Goal: Information Seeking & Learning: Learn about a topic

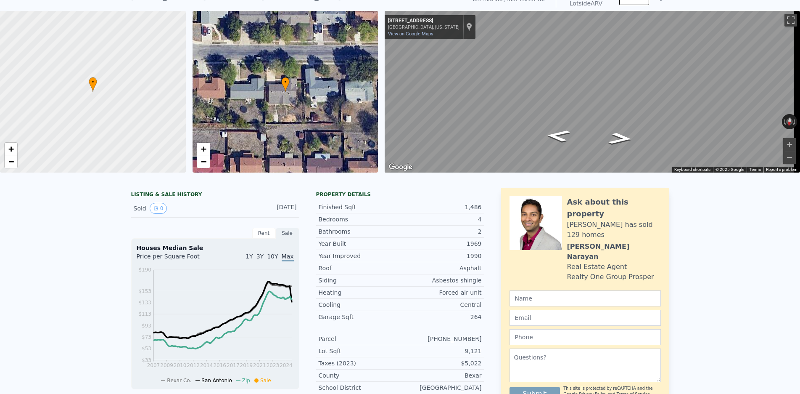
scroll to position [3, 0]
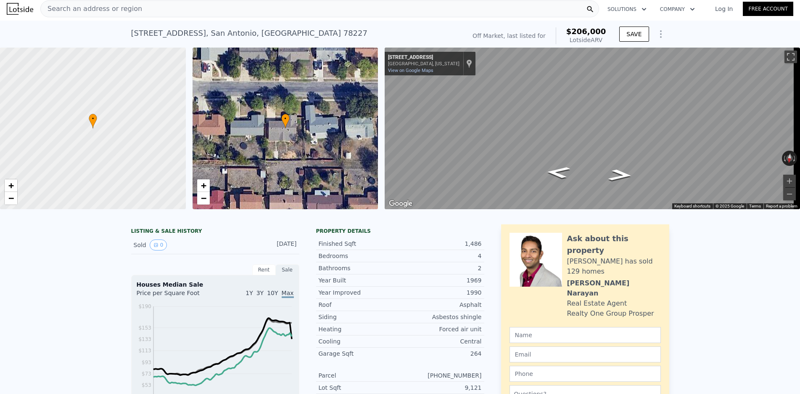
click at [132, 19] on nav "Search an address or region Solutions Company Open main menu Log In Free Account" at bounding box center [400, 9] width 800 height 24
click at [134, 10] on div "Search an address or region" at bounding box center [319, 8] width 559 height 17
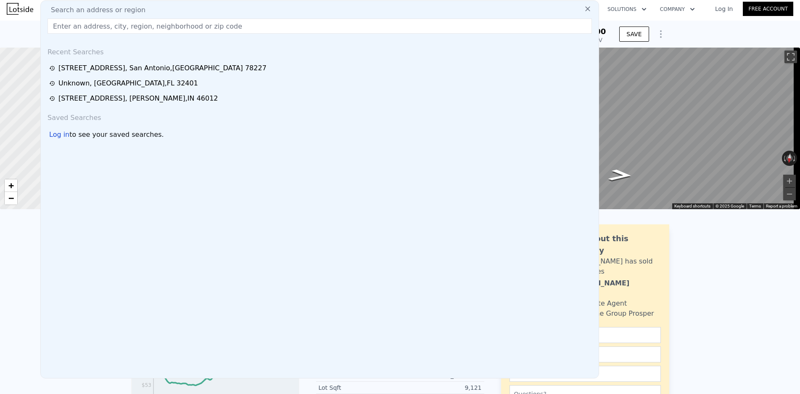
click at [124, 26] on input "text" at bounding box center [320, 26] width 545 height 15
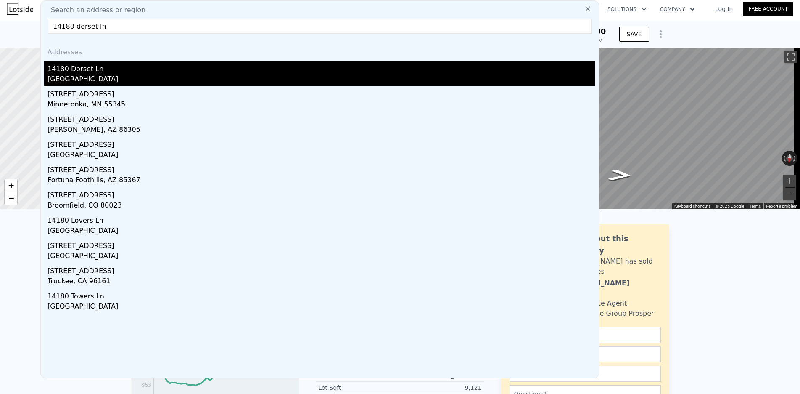
type input "14180 dorset ln"
click at [94, 71] on div "14180 Dorset Ln" at bounding box center [322, 67] width 548 height 13
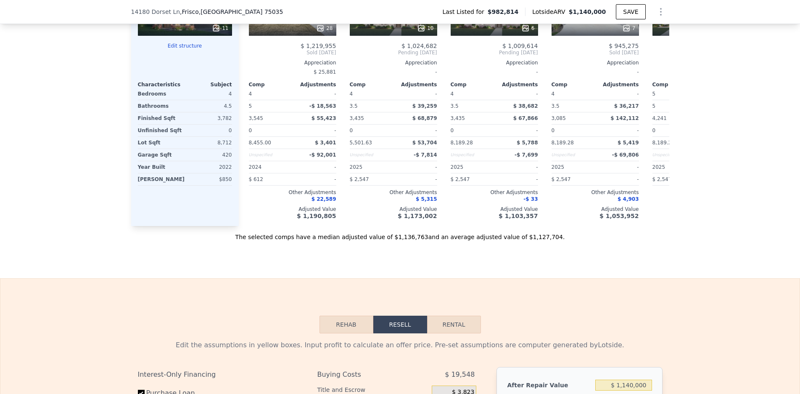
scroll to position [925, 0]
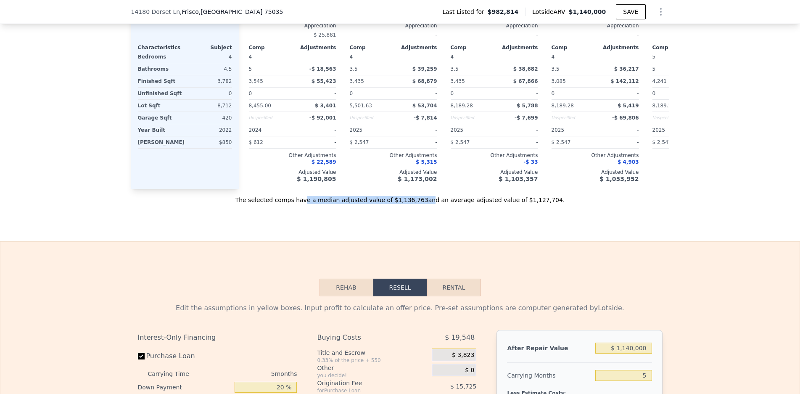
drag, startPoint x: 323, startPoint y: 211, endPoint x: 426, endPoint y: 212, distance: 103.0
click at [426, 204] on div "The selected comps have a median adjusted value of $1,136,763 and an average ad…" at bounding box center [400, 196] width 538 height 15
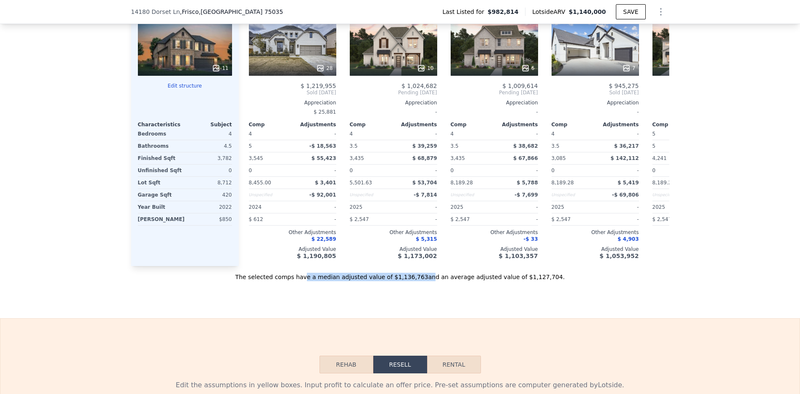
scroll to position [841, 0]
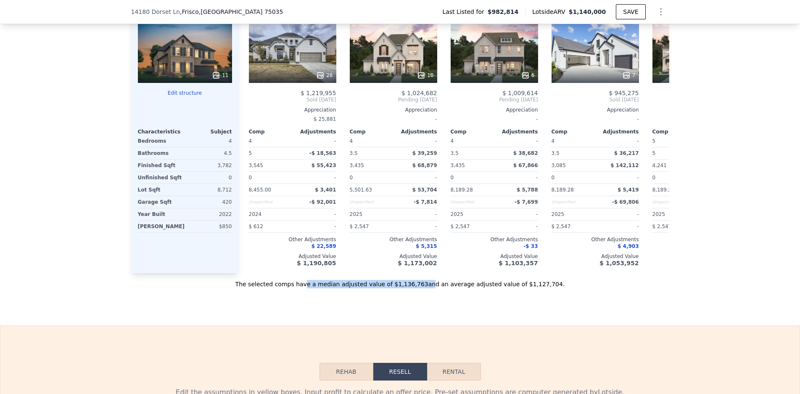
click at [422, 288] on div "The selected comps have a median adjusted value of $1,136,763 and an average ad…" at bounding box center [400, 280] width 538 height 15
drag, startPoint x: 418, startPoint y: 296, endPoint x: 394, endPoint y: 299, distance: 24.1
click at [394, 288] on div "The selected comps have a median adjusted value of $1,136,763 and an average ad…" at bounding box center [400, 280] width 538 height 15
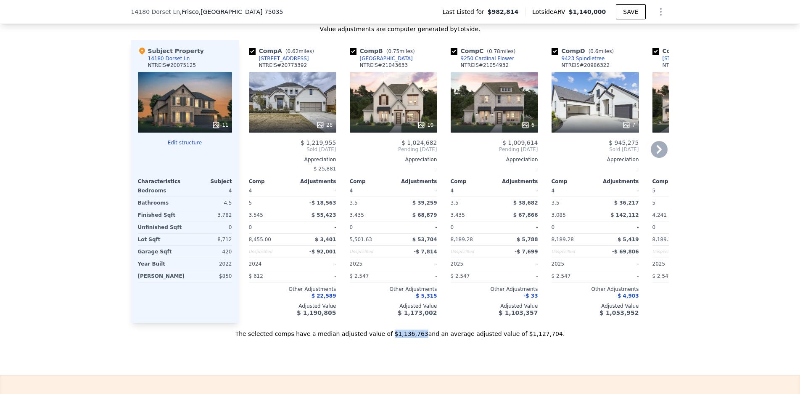
scroll to position [757, 0]
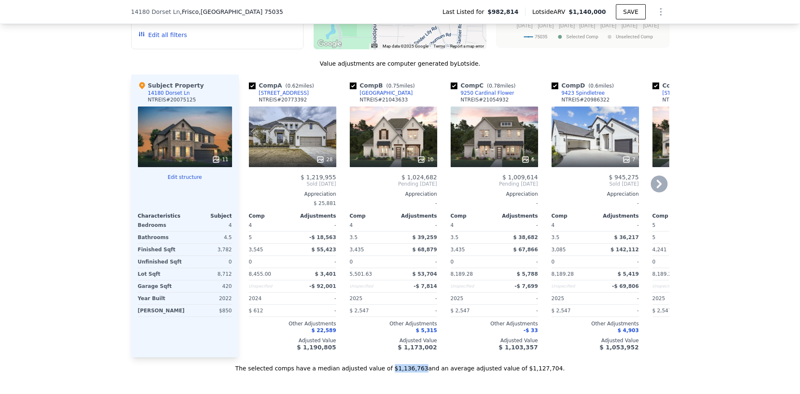
drag, startPoint x: 534, startPoint y: 193, endPoint x: 495, endPoint y: 185, distance: 39.8
click at [495, 185] on div "$ 1,009,614 Pending [DATE] Appreciation - Comp Adjustments 4 - 3.5 $ 38,682 3,4…" at bounding box center [494, 262] width 87 height 177
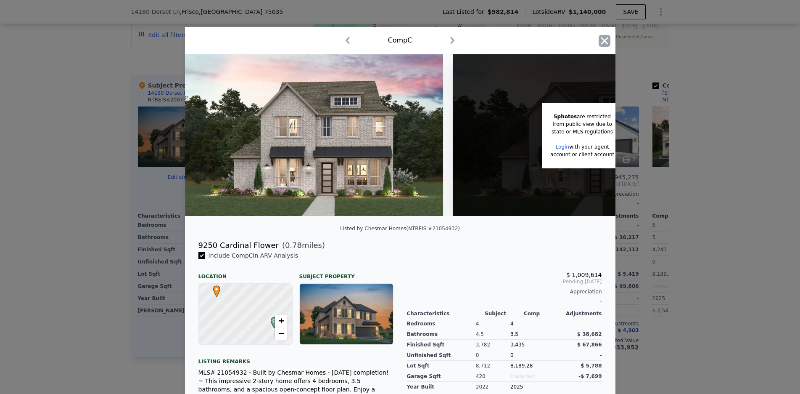
click at [603, 37] on icon "button" at bounding box center [605, 41] width 12 height 12
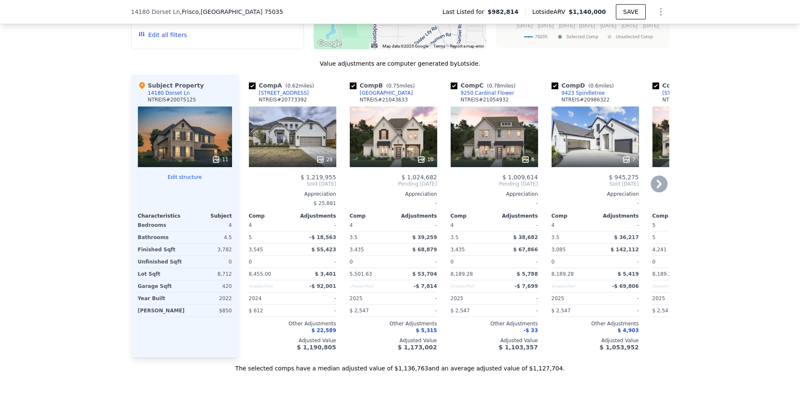
click at [289, 146] on div "28" at bounding box center [292, 136] width 87 height 61
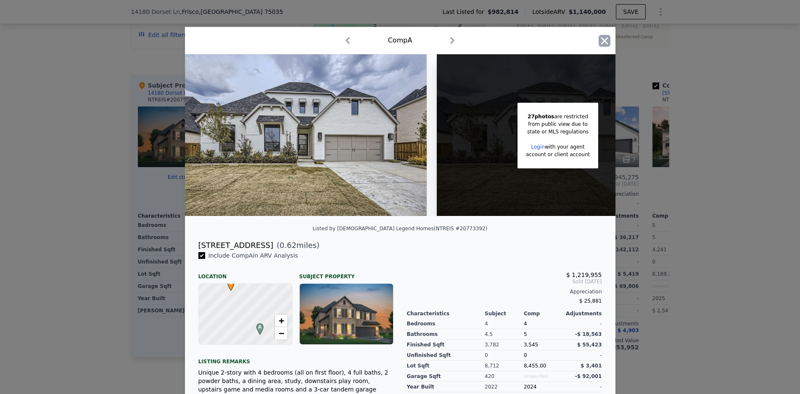
click at [601, 39] on icon "button" at bounding box center [605, 41] width 12 height 12
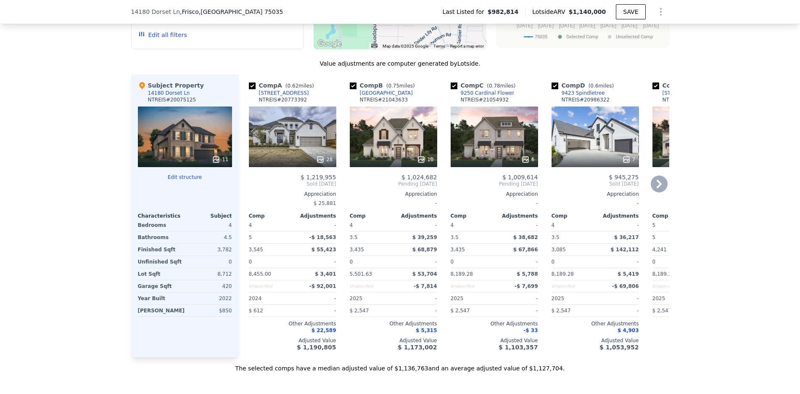
drag, startPoint x: 348, startPoint y: 92, endPoint x: 352, endPoint y: 93, distance: 4.4
click at [350, 89] on input "checkbox" at bounding box center [353, 85] width 7 height 7
checkbox input "false"
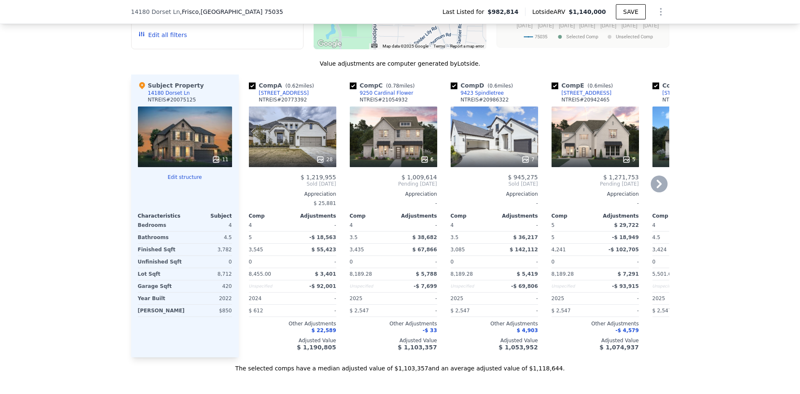
click at [451, 89] on input "checkbox" at bounding box center [454, 85] width 7 height 7
checkbox input "false"
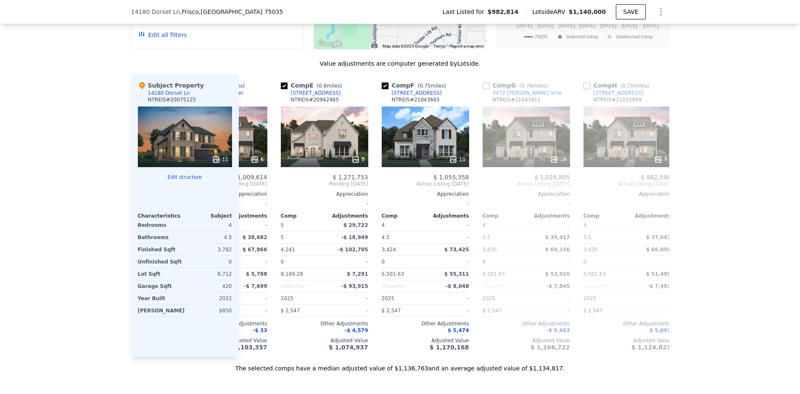
scroll to position [0, 127]
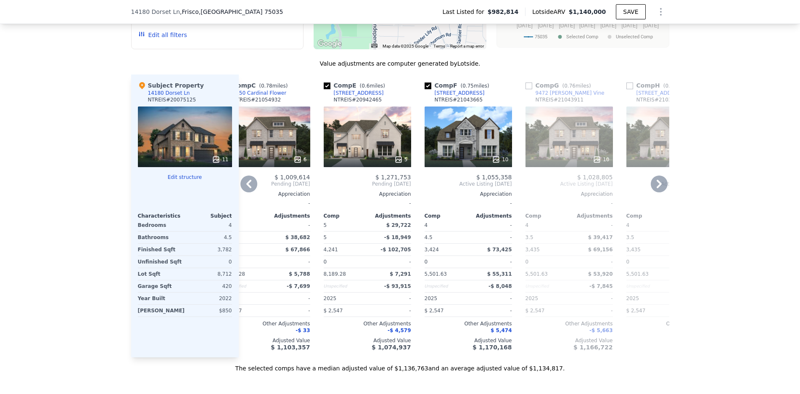
drag, startPoint x: 423, startPoint y: 91, endPoint x: 408, endPoint y: 222, distance: 131.6
click at [425, 89] on input "checkbox" at bounding box center [428, 85] width 7 height 7
checkbox input "false"
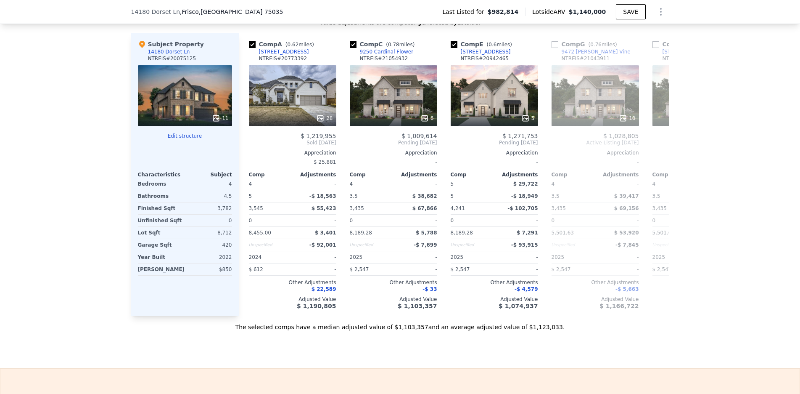
scroll to position [799, 0]
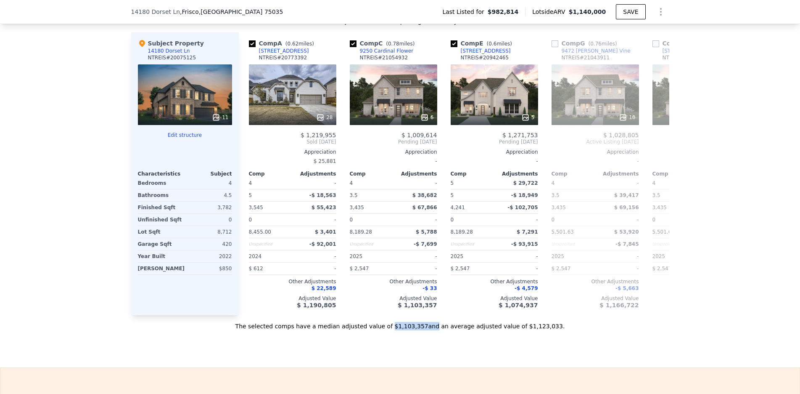
drag, startPoint x: 394, startPoint y: 339, endPoint x: 428, endPoint y: 340, distance: 33.7
click at [428, 330] on div "The selected comps have a median adjusted value of $1,103,357 and an average ad…" at bounding box center [400, 322] width 538 height 15
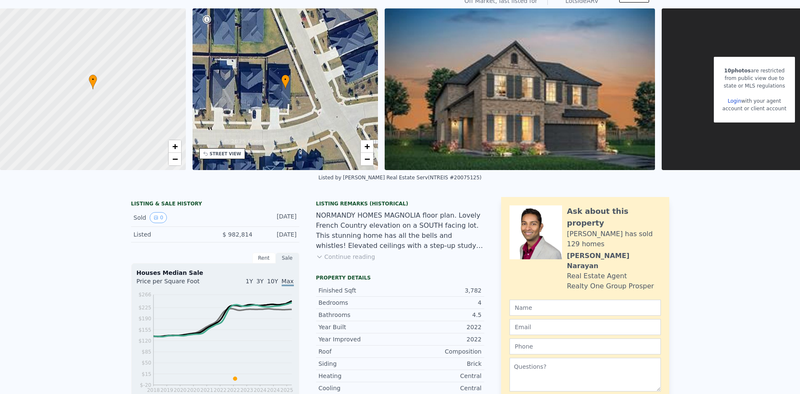
scroll to position [3, 0]
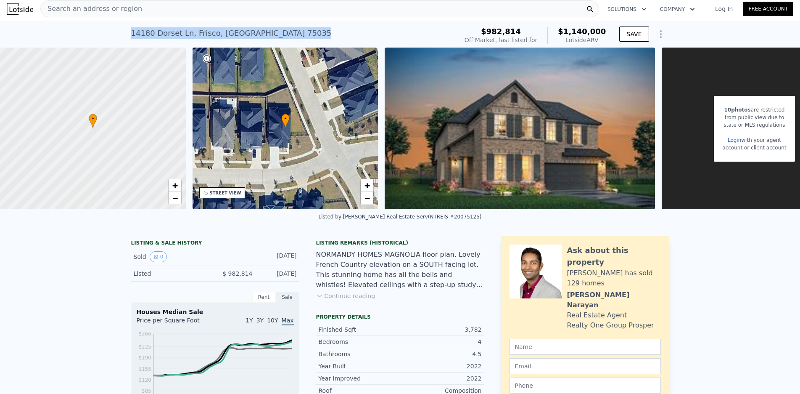
drag, startPoint x: 242, startPoint y: 32, endPoint x: 126, endPoint y: 31, distance: 115.7
click at [126, 31] on div "[STREET_ADDRESS] No sales on record (~ARV $1.140m ) $982,814 Off Market, last l…" at bounding box center [400, 34] width 800 height 27
copy div "[STREET_ADDRESS]"
checkbox input "true"
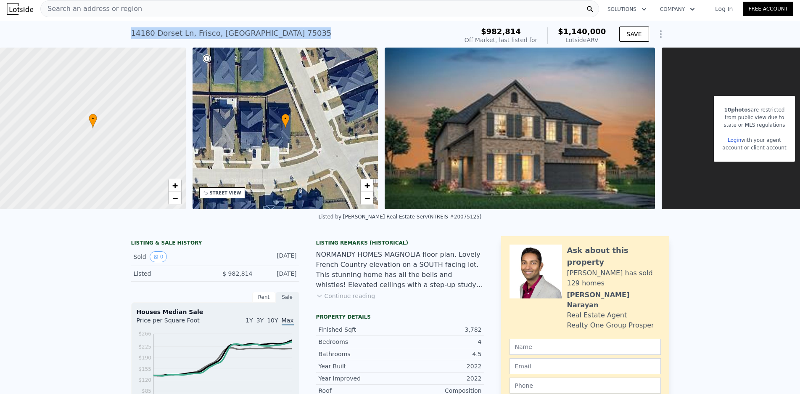
checkbox input "true"
